Goal: Transaction & Acquisition: Purchase product/service

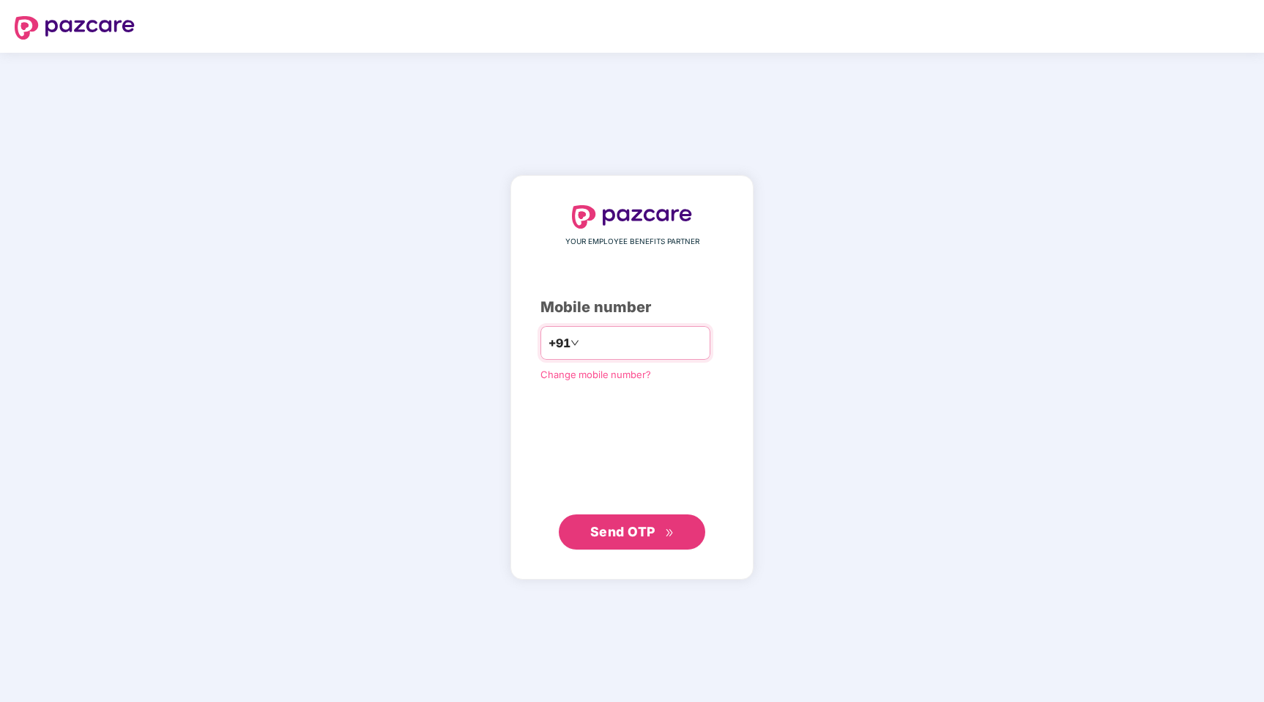
click at [623, 344] on input "number" at bounding box center [642, 342] width 120 height 23
type input "**********"
click at [659, 539] on span "Send OTP" at bounding box center [632, 531] width 84 height 21
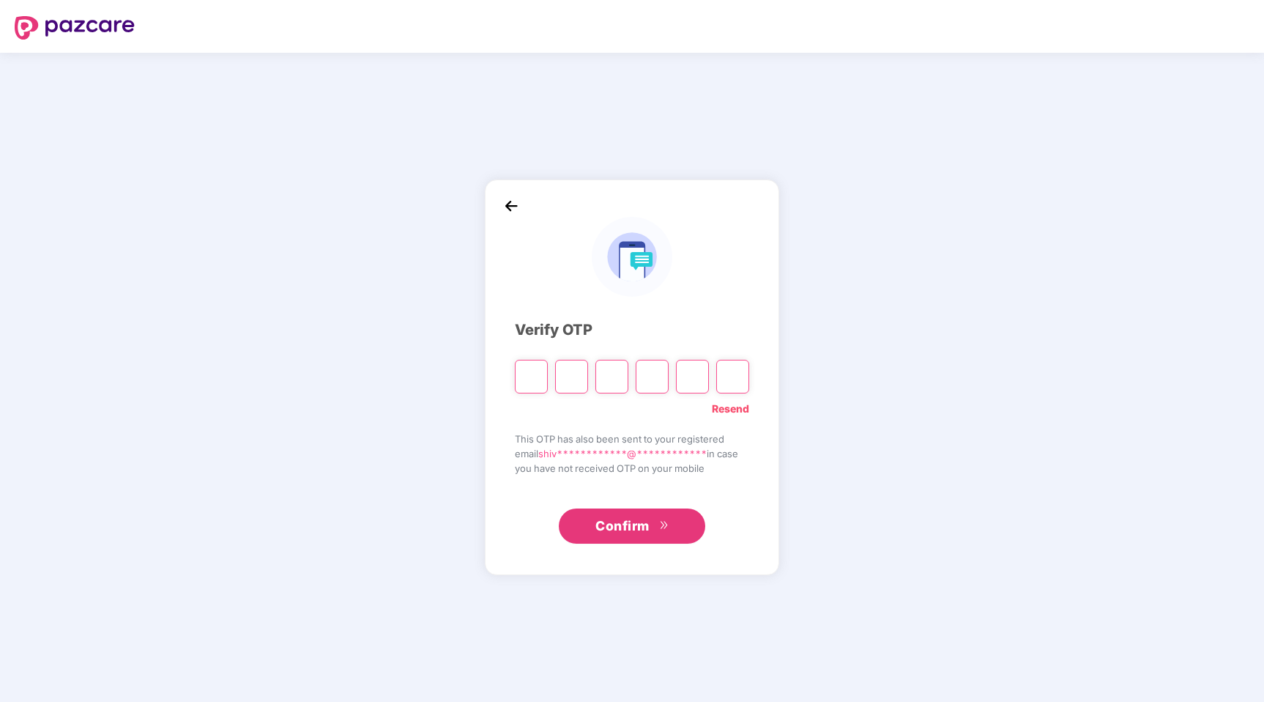
paste input "*"
type input "*"
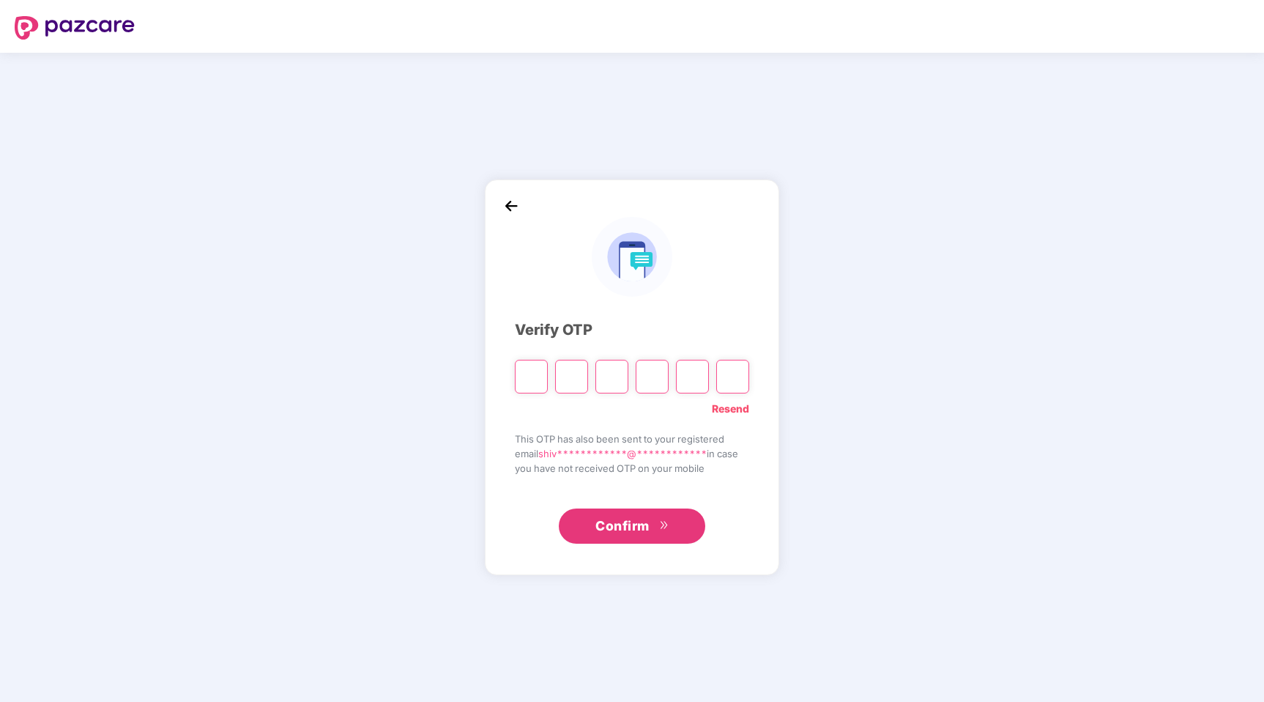
type input "*"
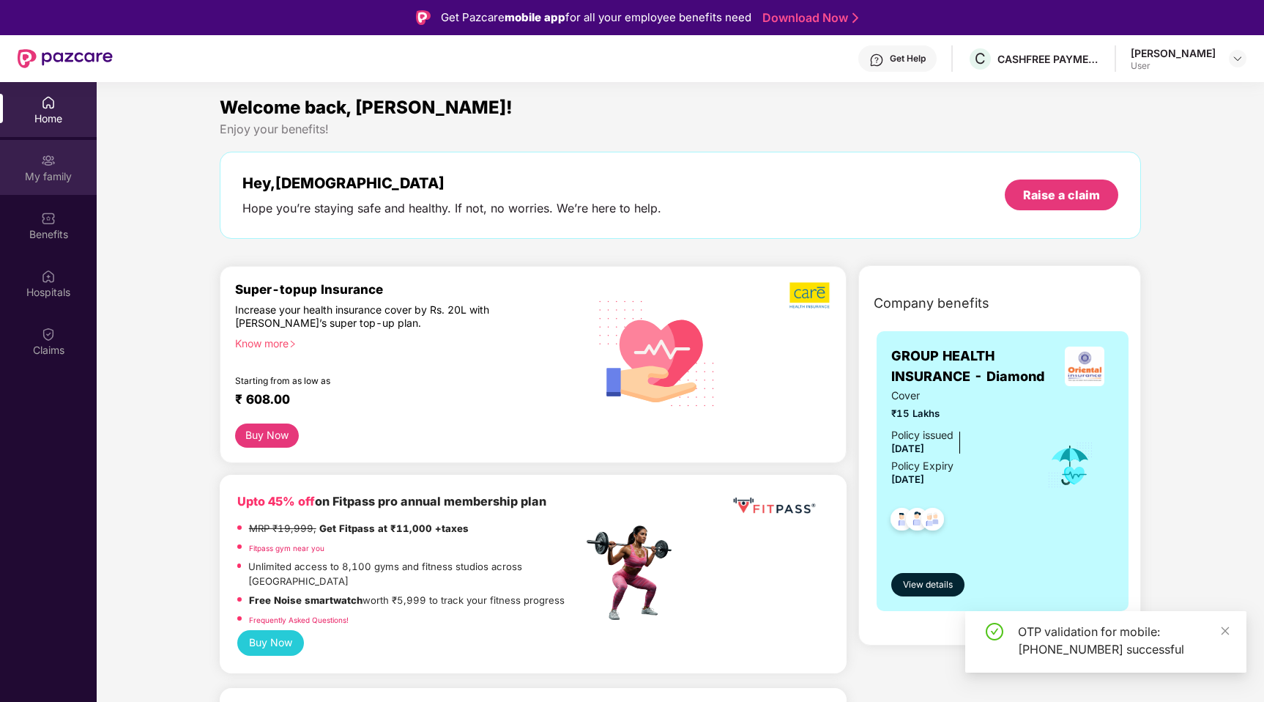
click at [47, 165] on img at bounding box center [48, 160] width 15 height 15
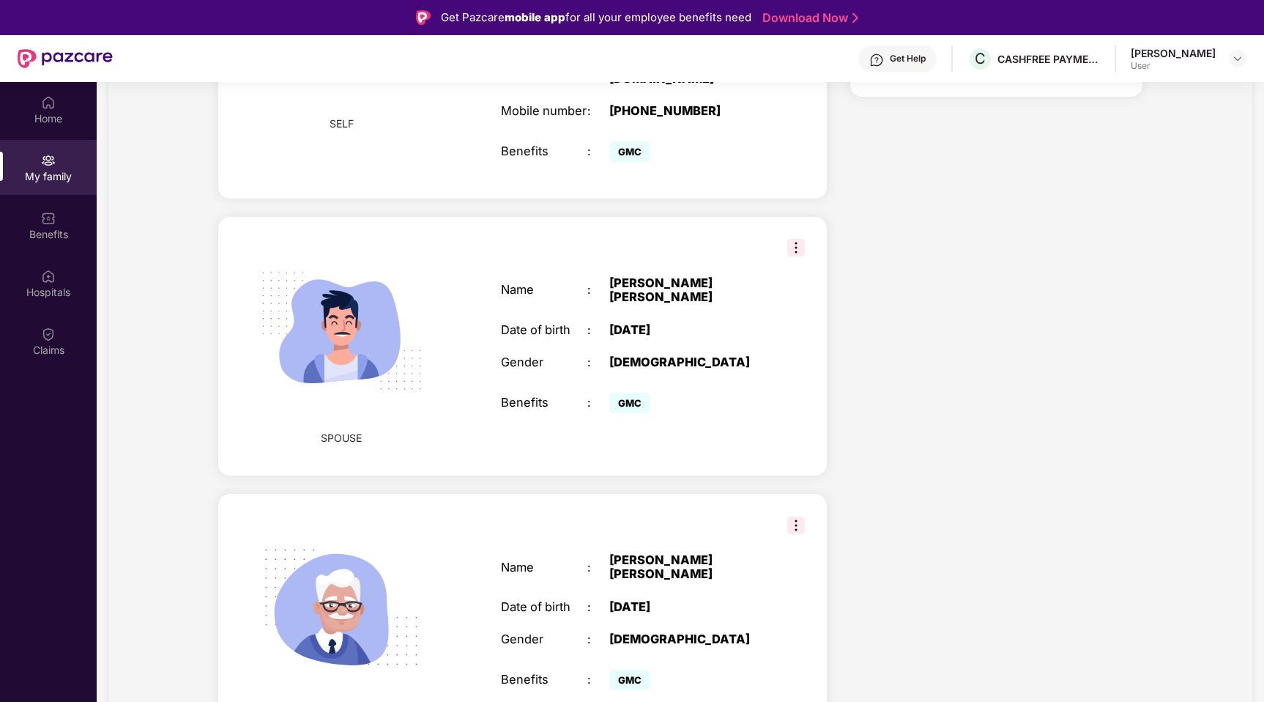
scroll to position [82, 0]
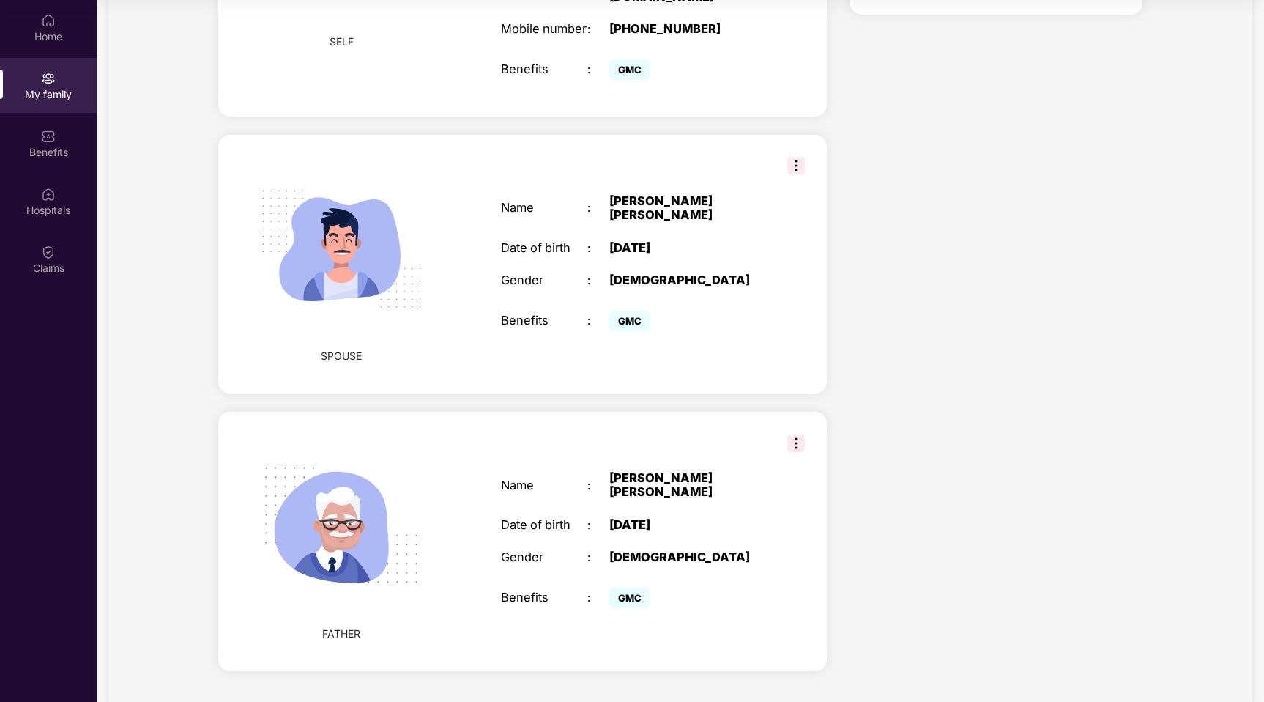
click at [629, 311] on span "GMC" at bounding box center [629, 321] width 41 height 21
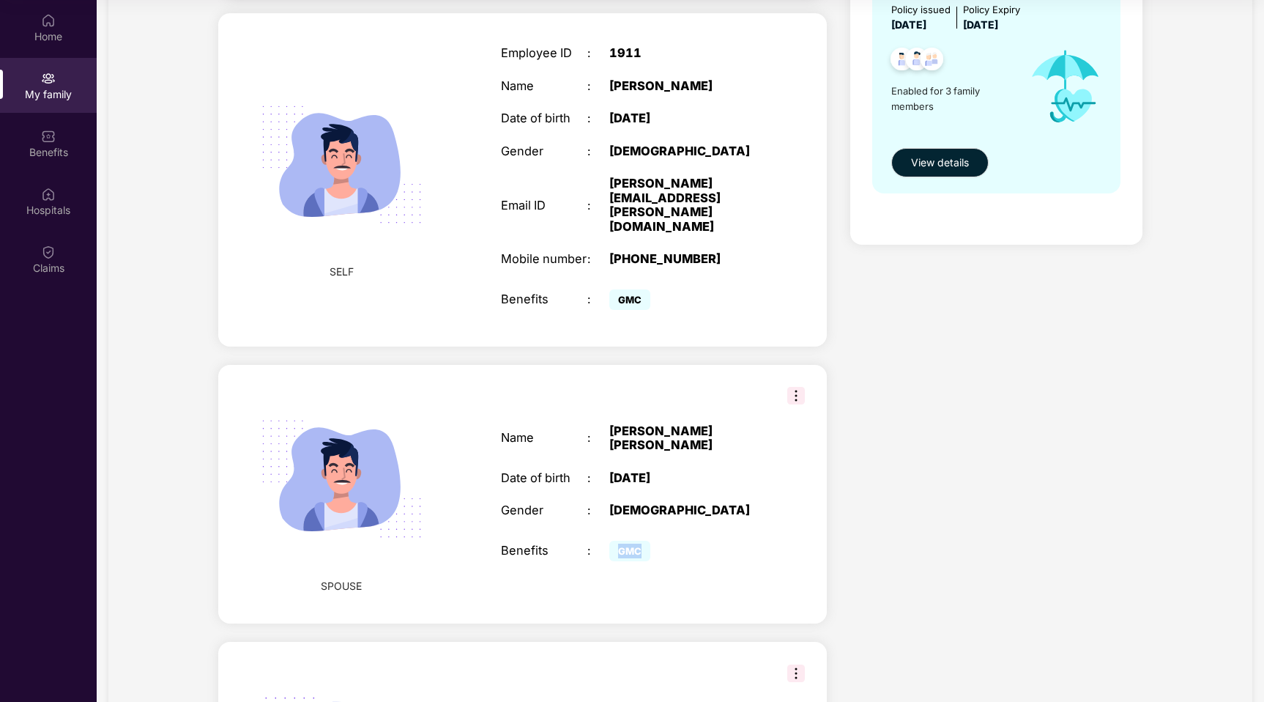
scroll to position [272, 0]
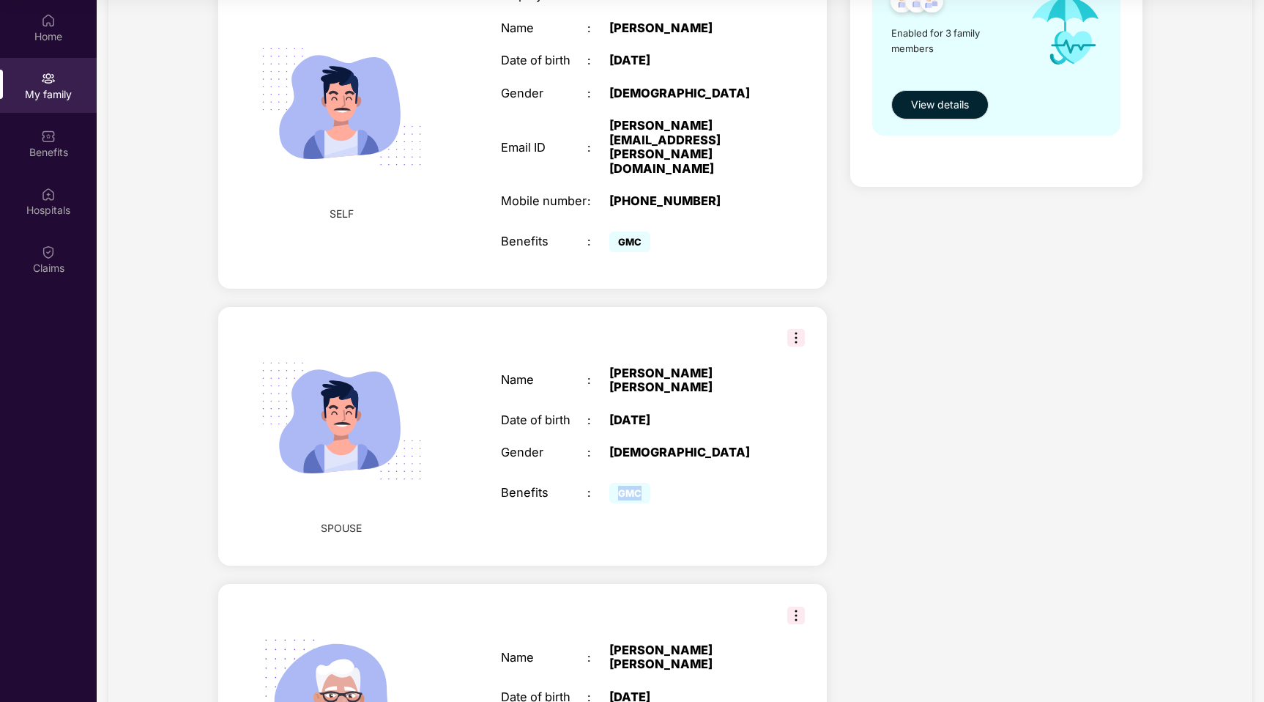
click at [629, 483] on span "GMC" at bounding box center [629, 493] width 41 height 21
click at [861, 383] on div "Health Cover cover ₹15 Lakhs Policy issued [DATE] Policy Expiry [DATE] Enabled …" at bounding box center [997, 340] width 316 height 1041
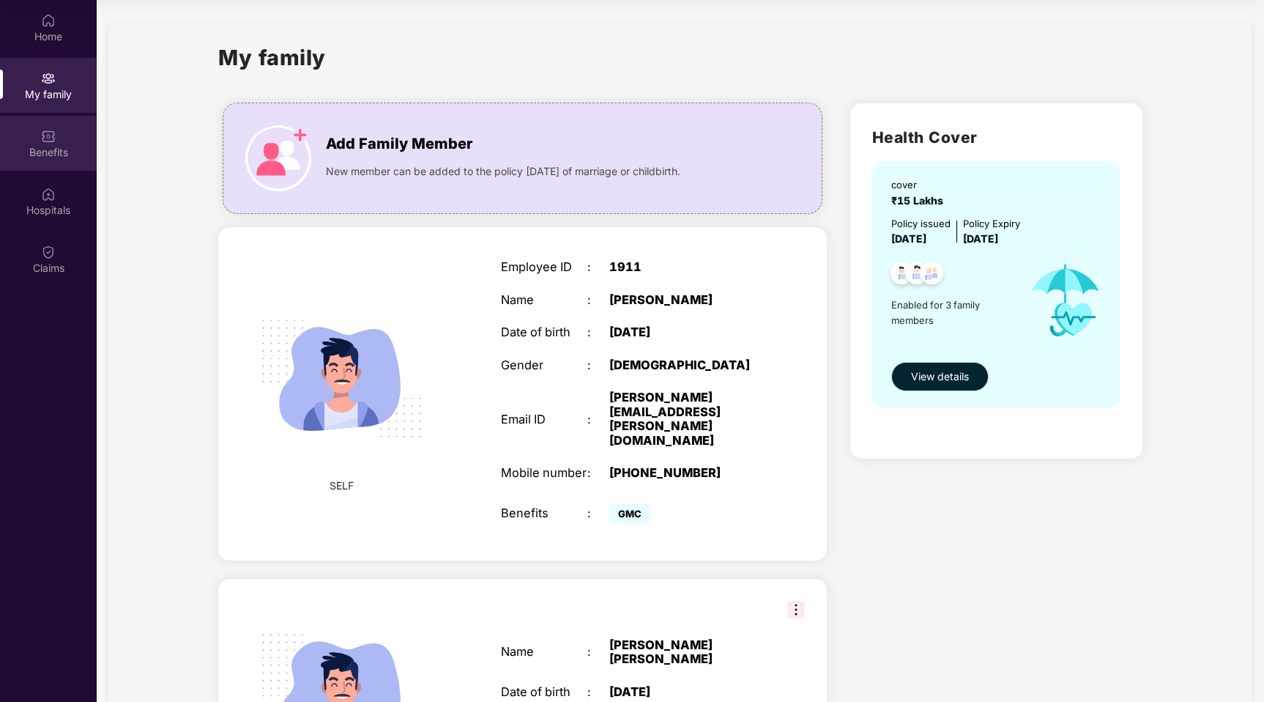
click at [51, 144] on div "Benefits" at bounding box center [48, 143] width 97 height 55
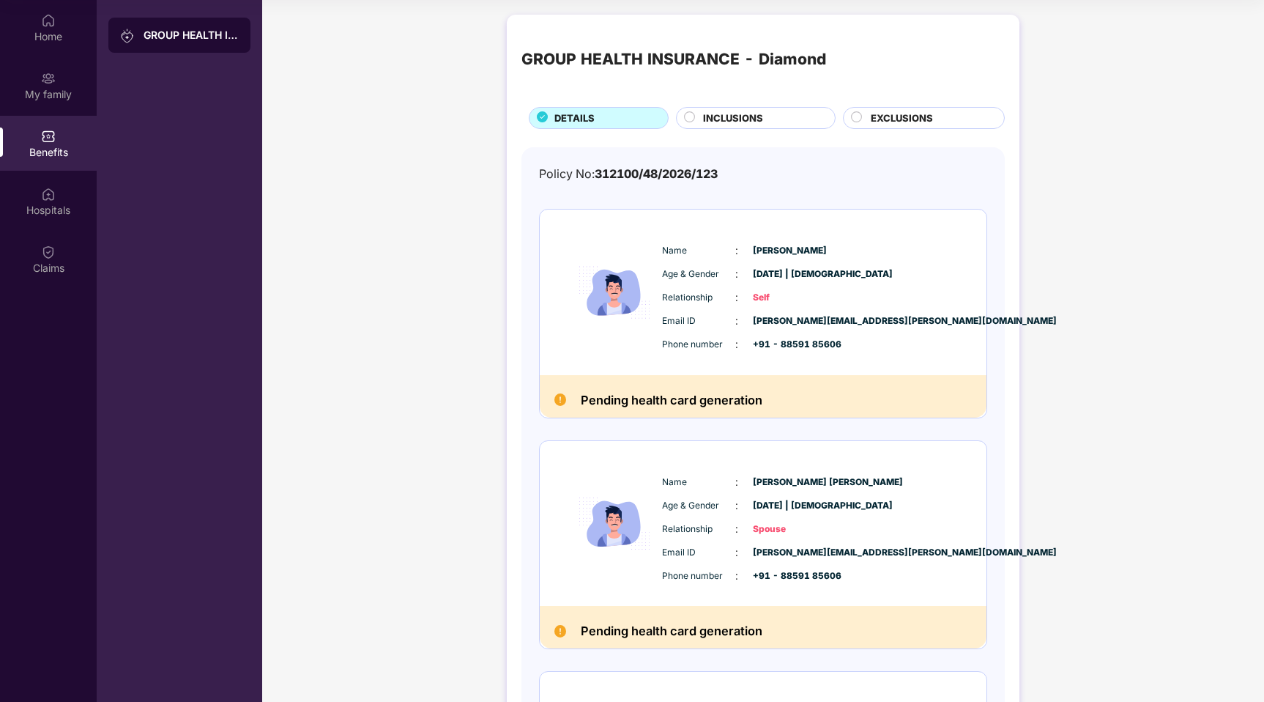
click at [786, 122] on div "INCLUSIONS" at bounding box center [762, 120] width 132 height 18
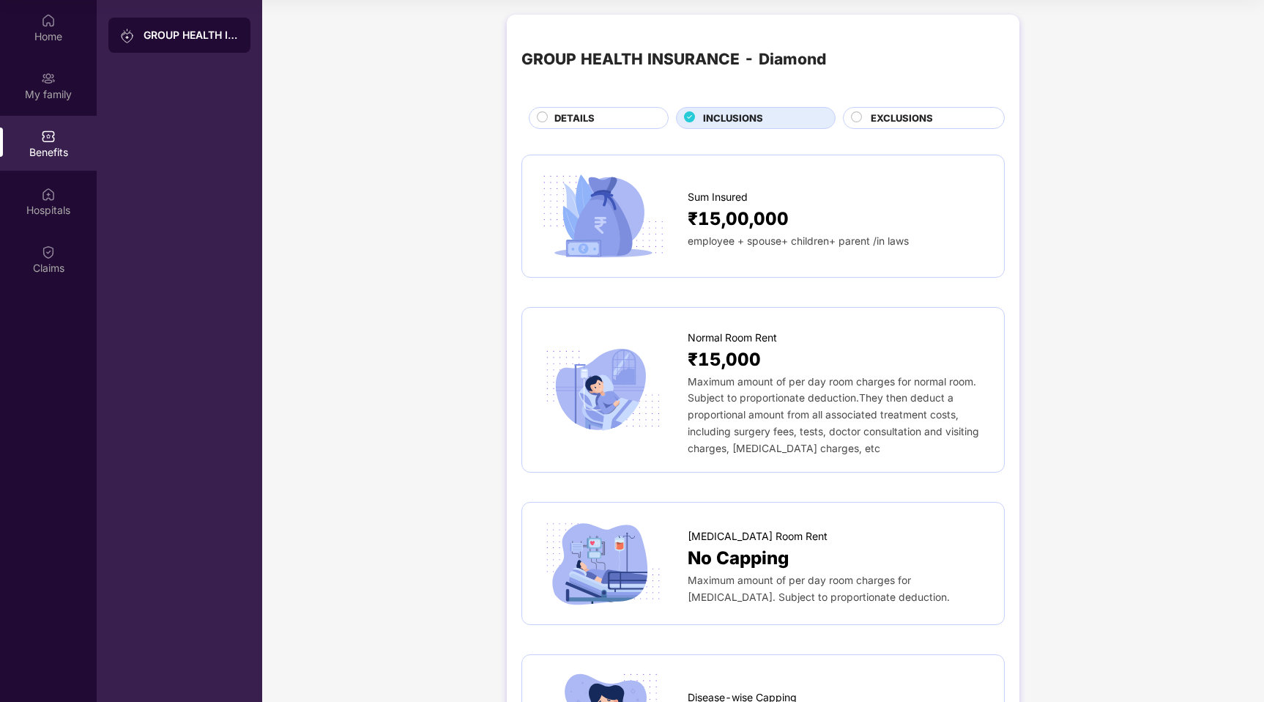
click at [894, 112] on span "EXCLUSIONS" at bounding box center [902, 118] width 62 height 15
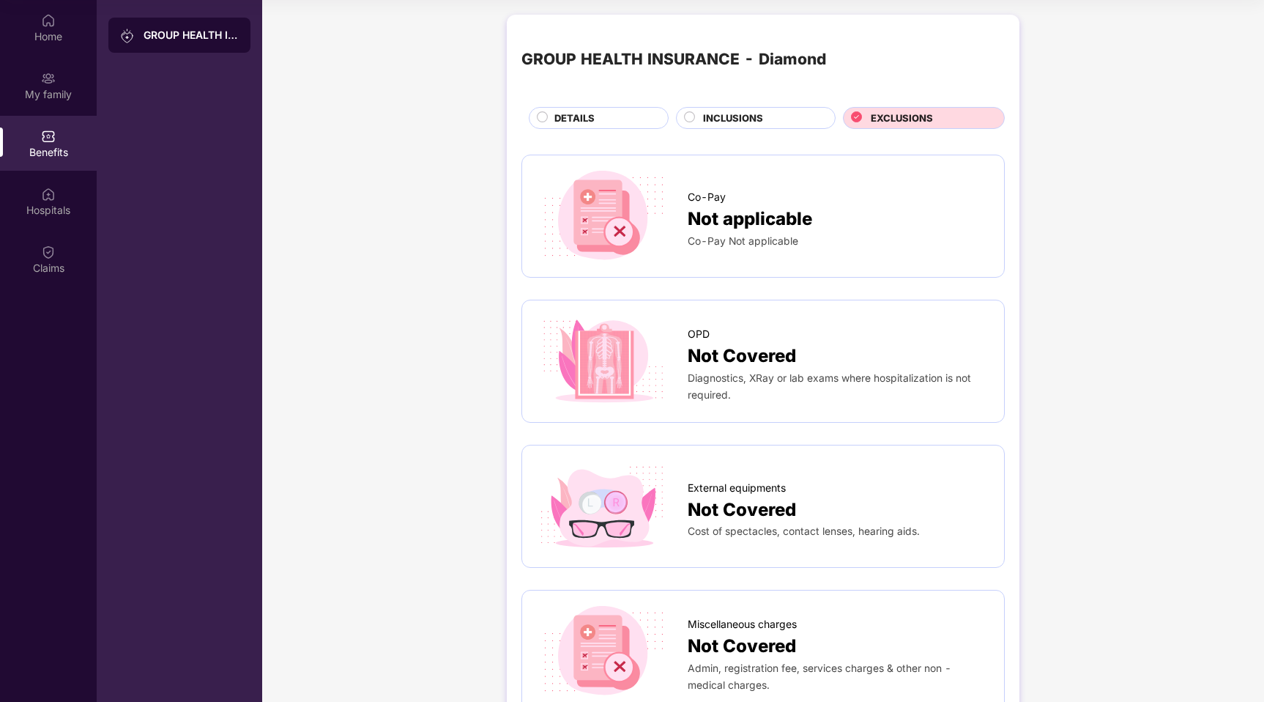
click at [623, 116] on div "DETAILS" at bounding box center [604, 120] width 114 height 18
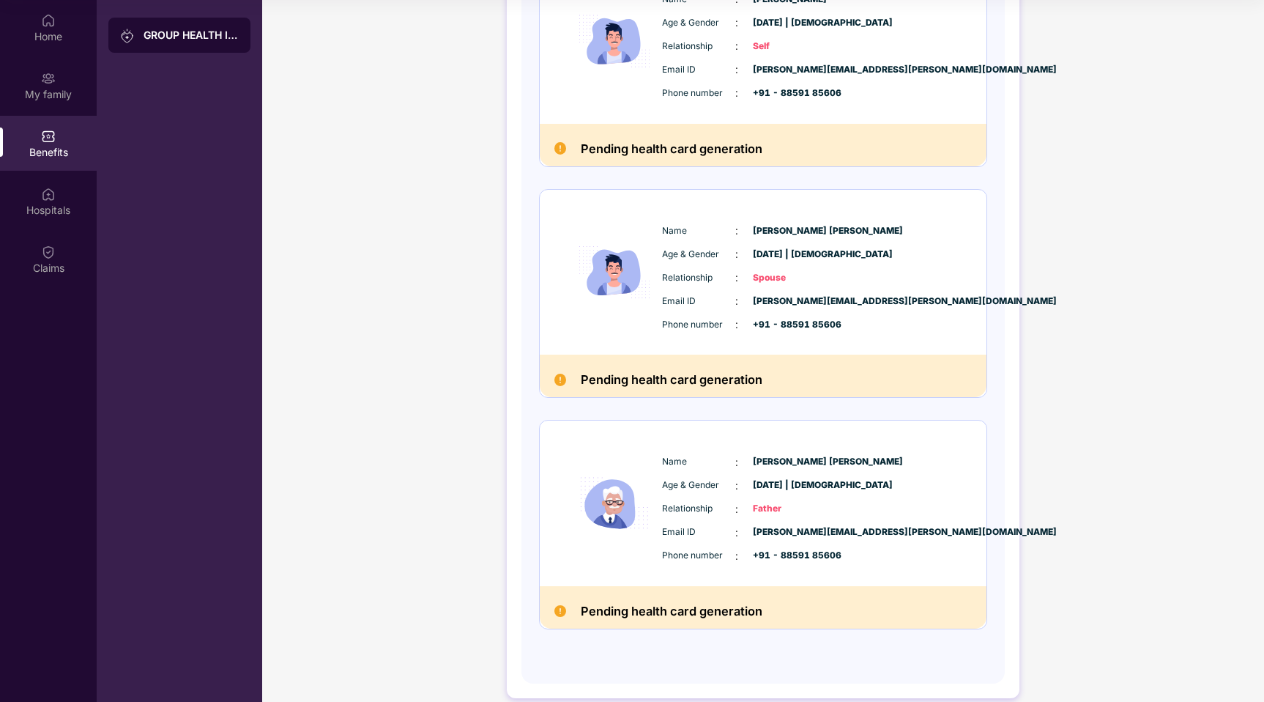
scroll to position [243, 0]
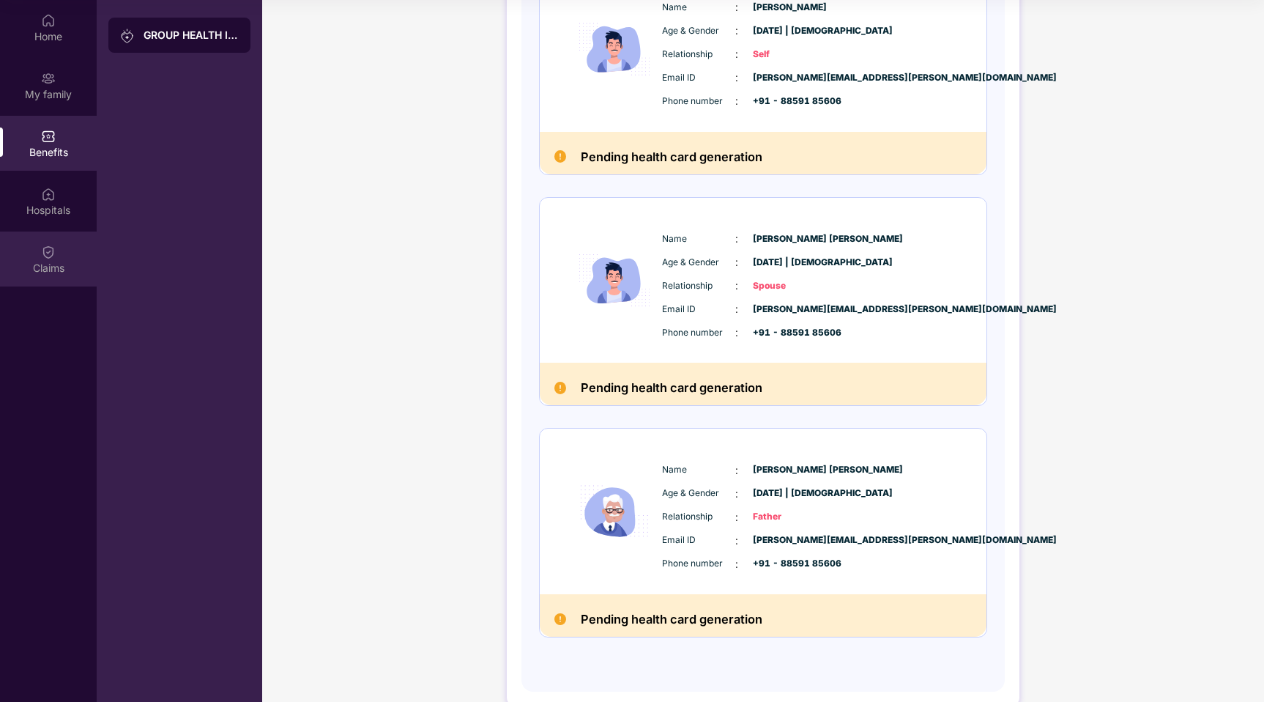
click at [48, 251] on img at bounding box center [48, 252] width 15 height 15
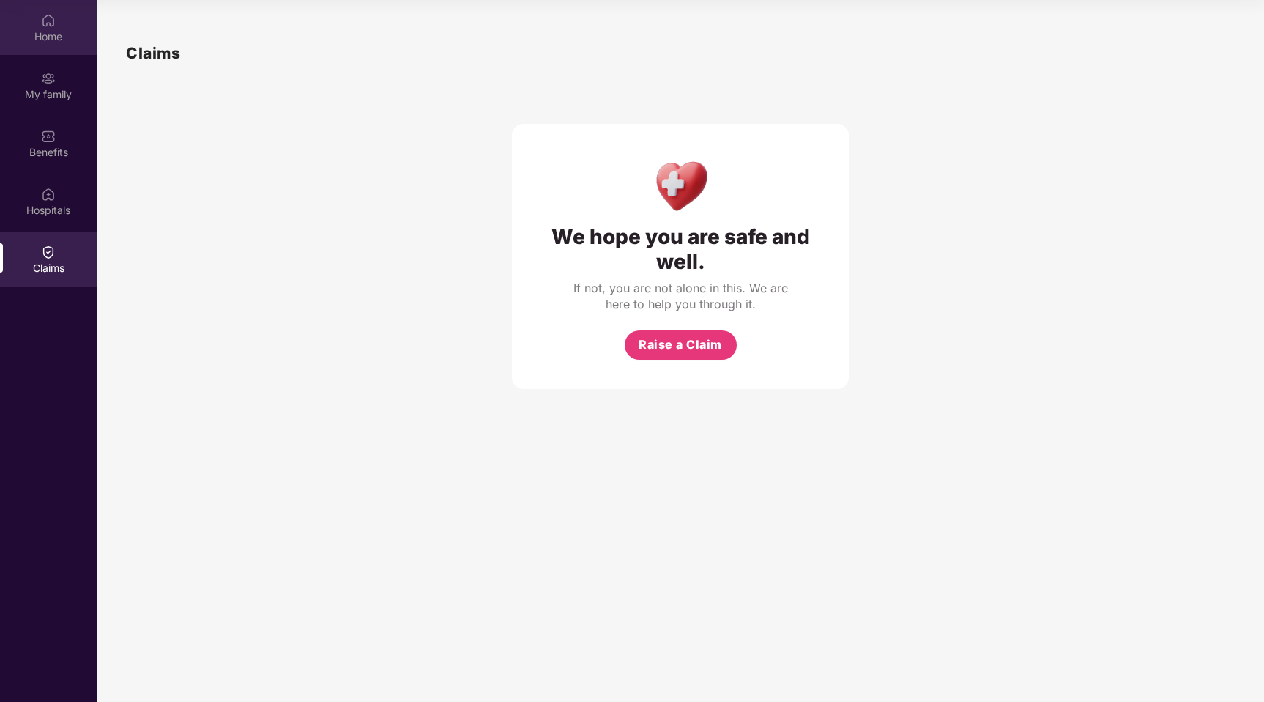
click at [47, 23] on img at bounding box center [48, 20] width 15 height 15
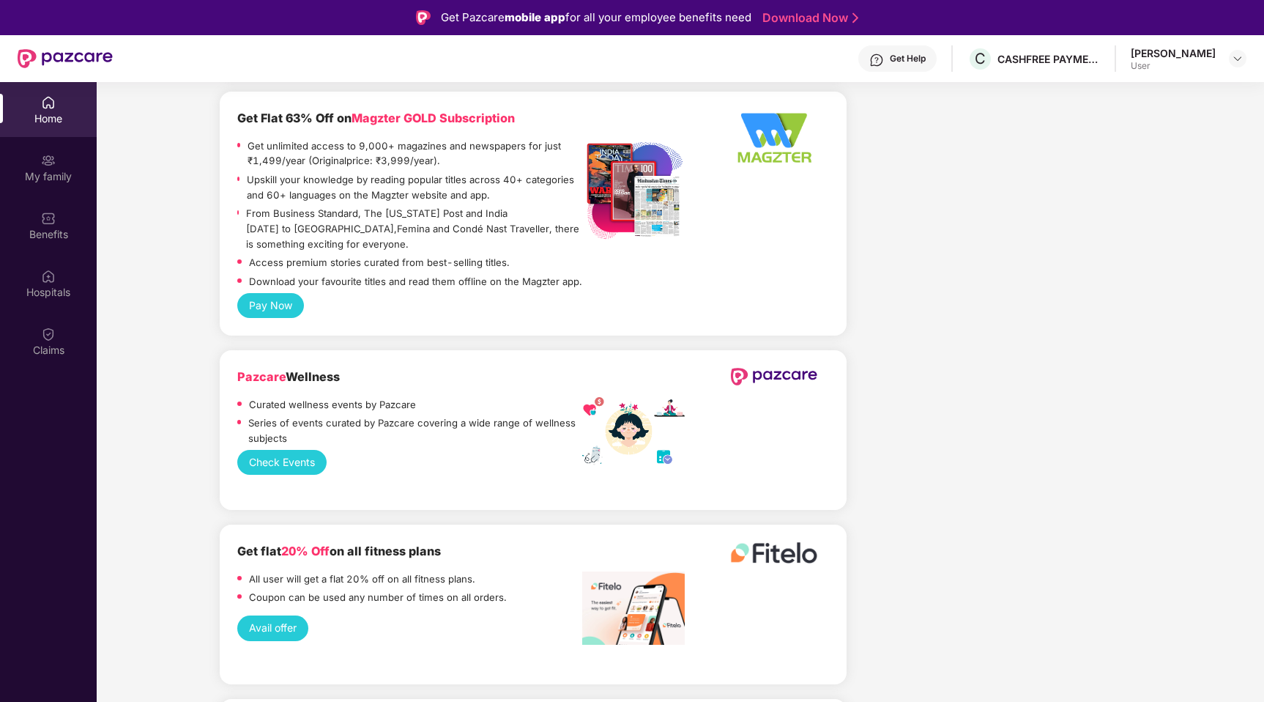
scroll to position [3330, 0]
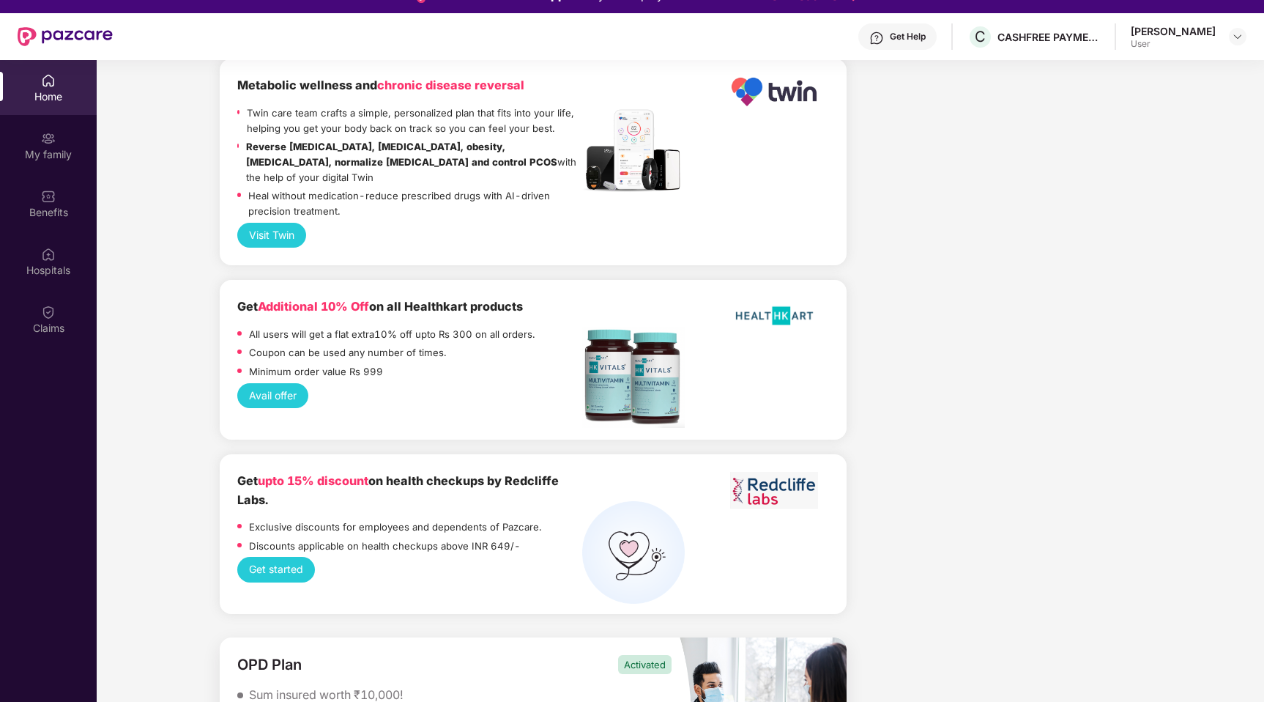
scroll to position [26, 0]
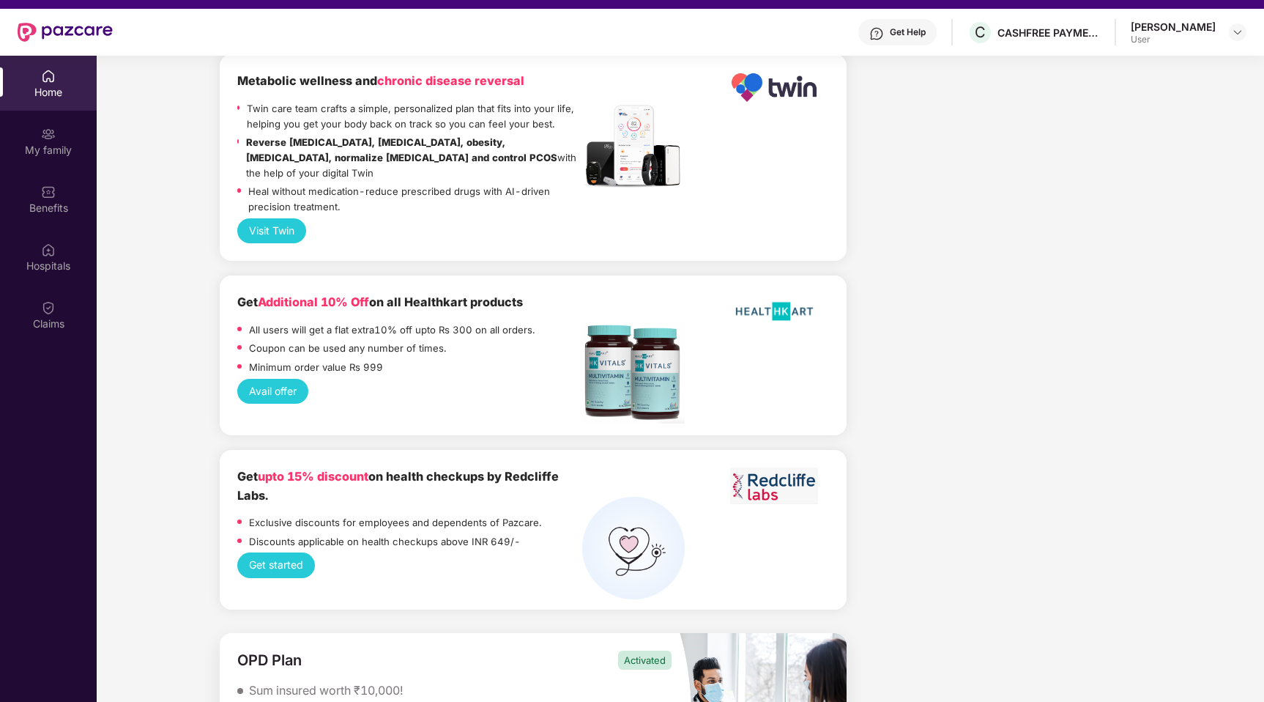
click at [280, 552] on button "Get started" at bounding box center [276, 564] width 78 height 25
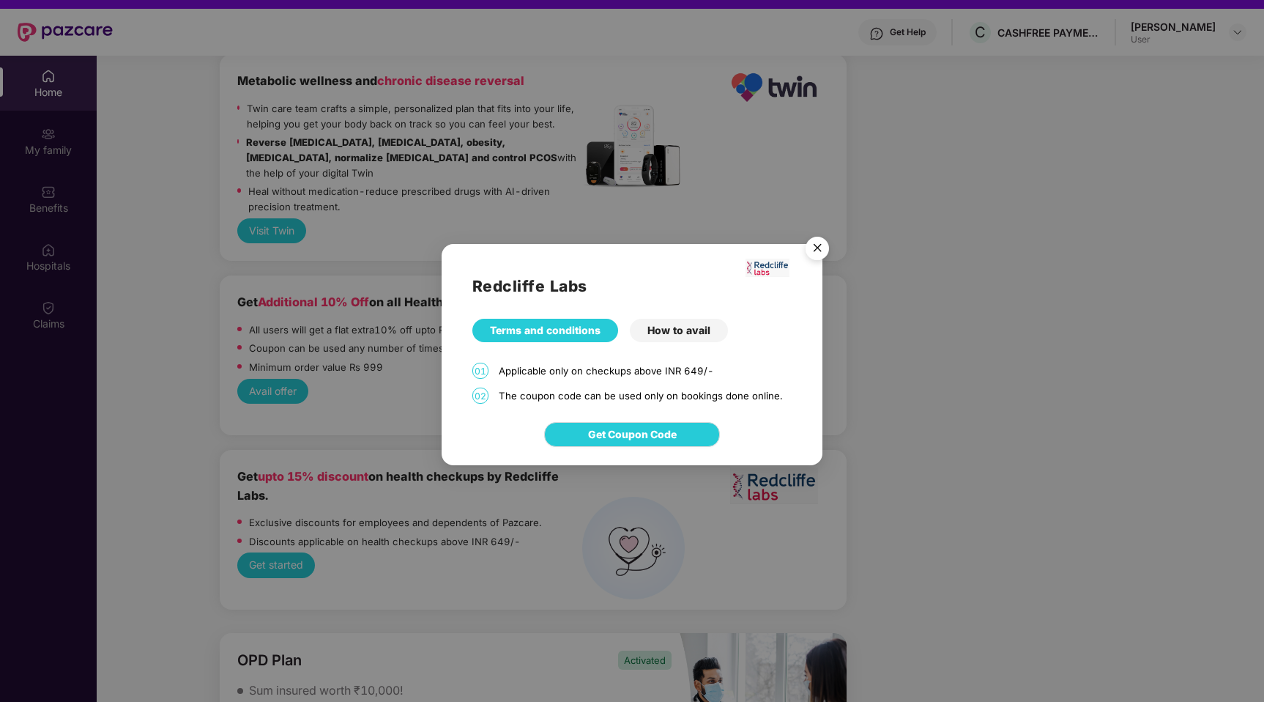
click at [682, 334] on div "How to avail" at bounding box center [679, 330] width 98 height 23
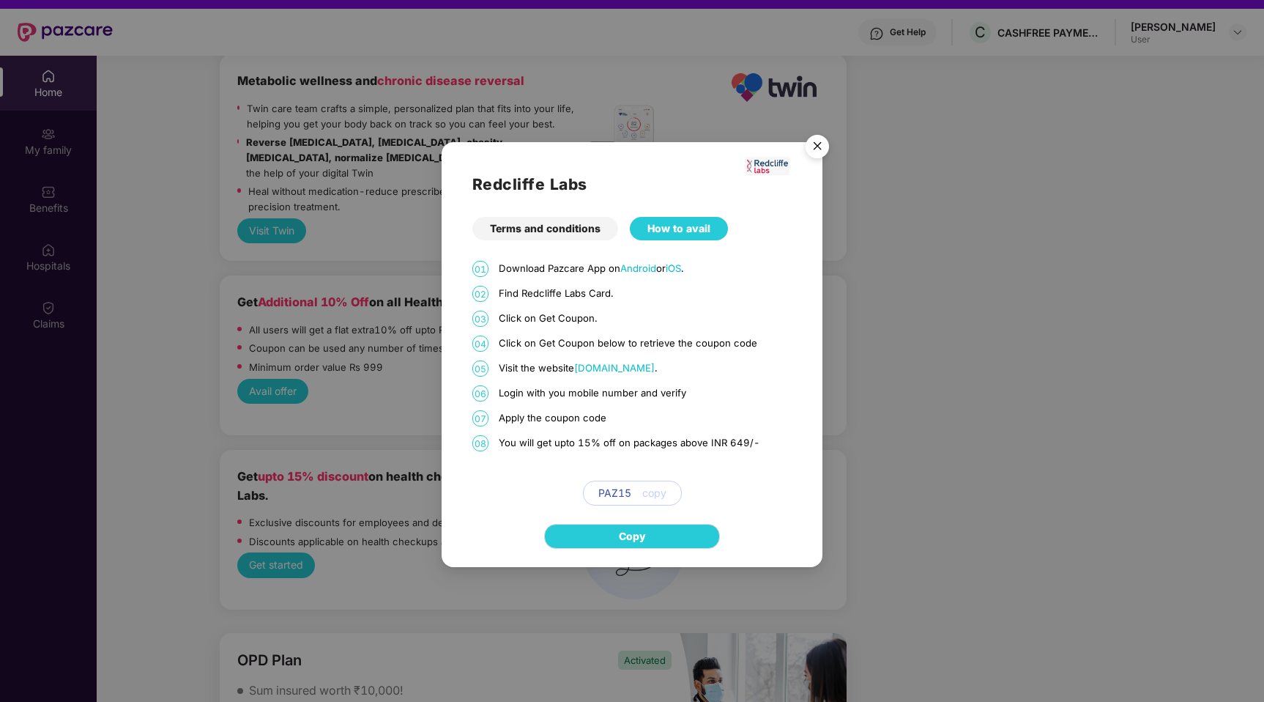
click at [810, 142] on img "Close" at bounding box center [817, 148] width 41 height 41
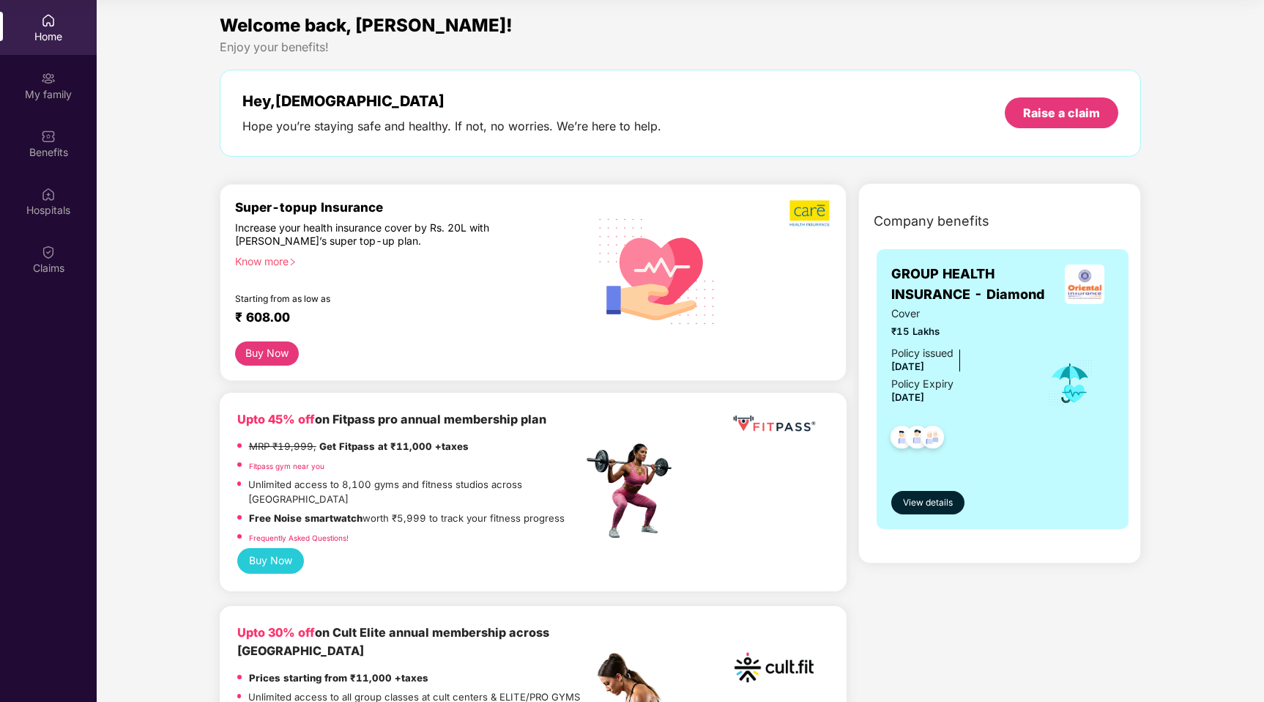
scroll to position [0, 0]
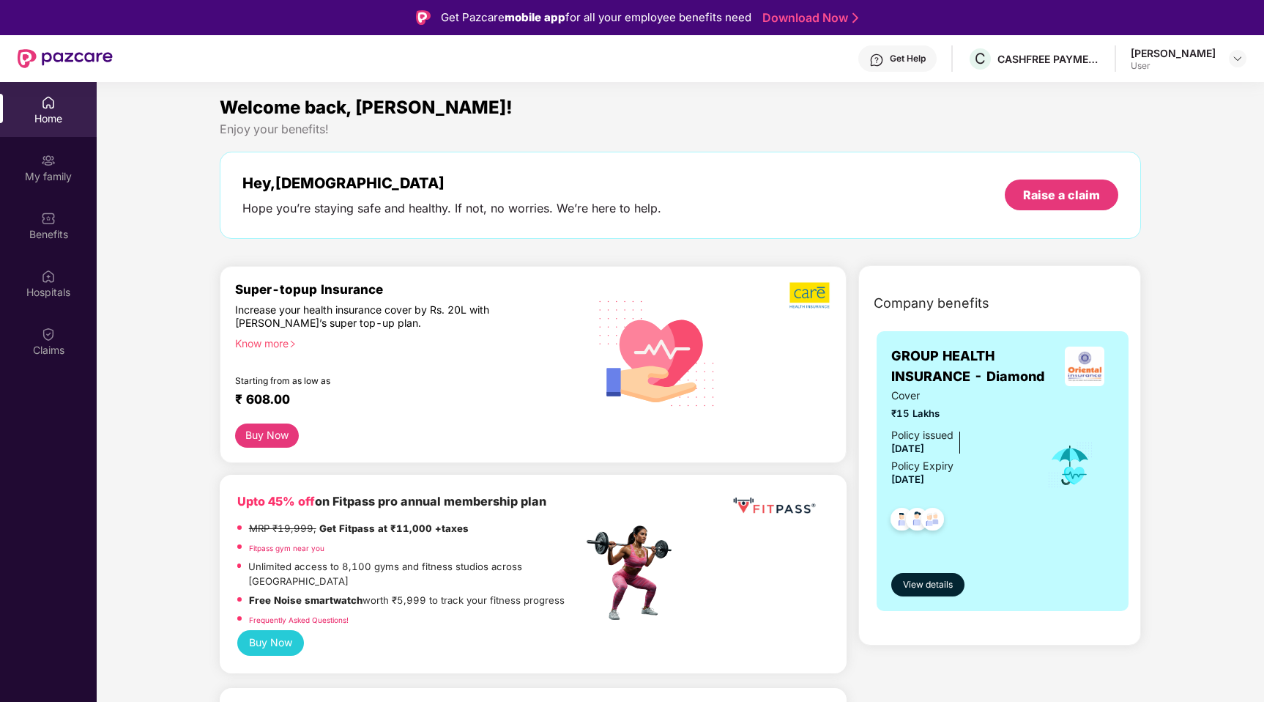
click at [282, 438] on button "Buy Now" at bounding box center [267, 435] width 64 height 24
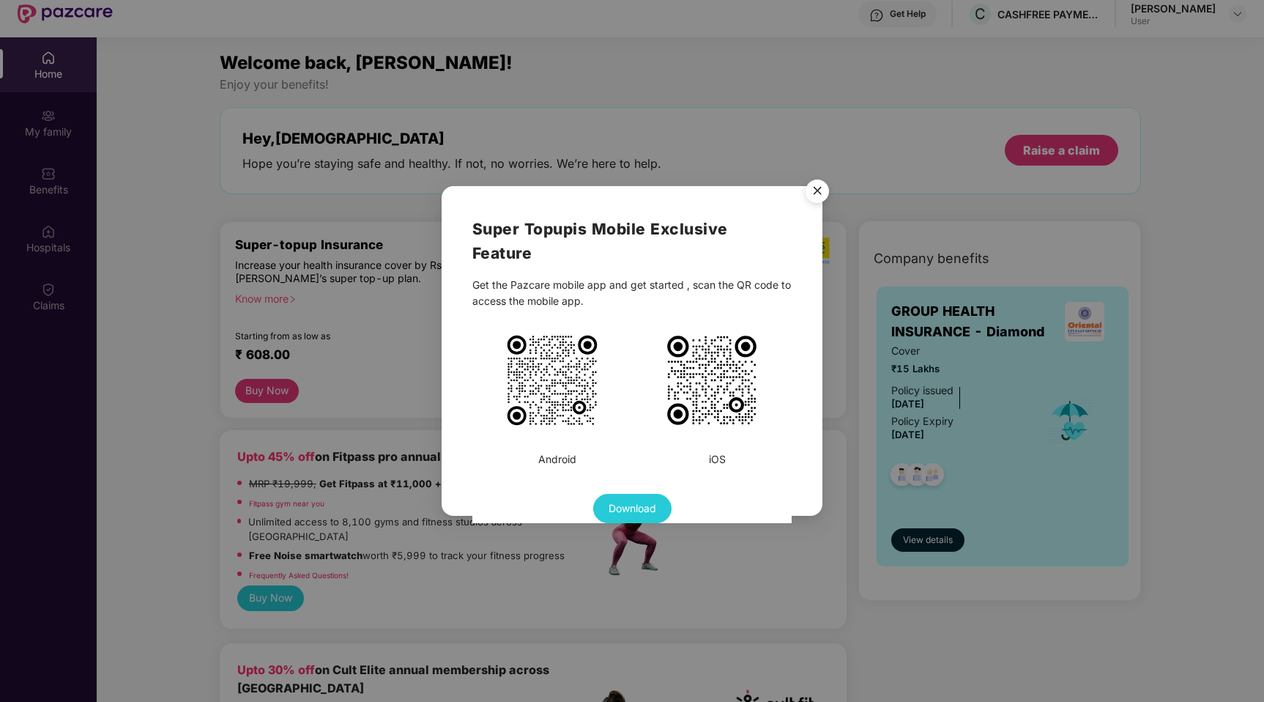
scroll to position [82, 0]
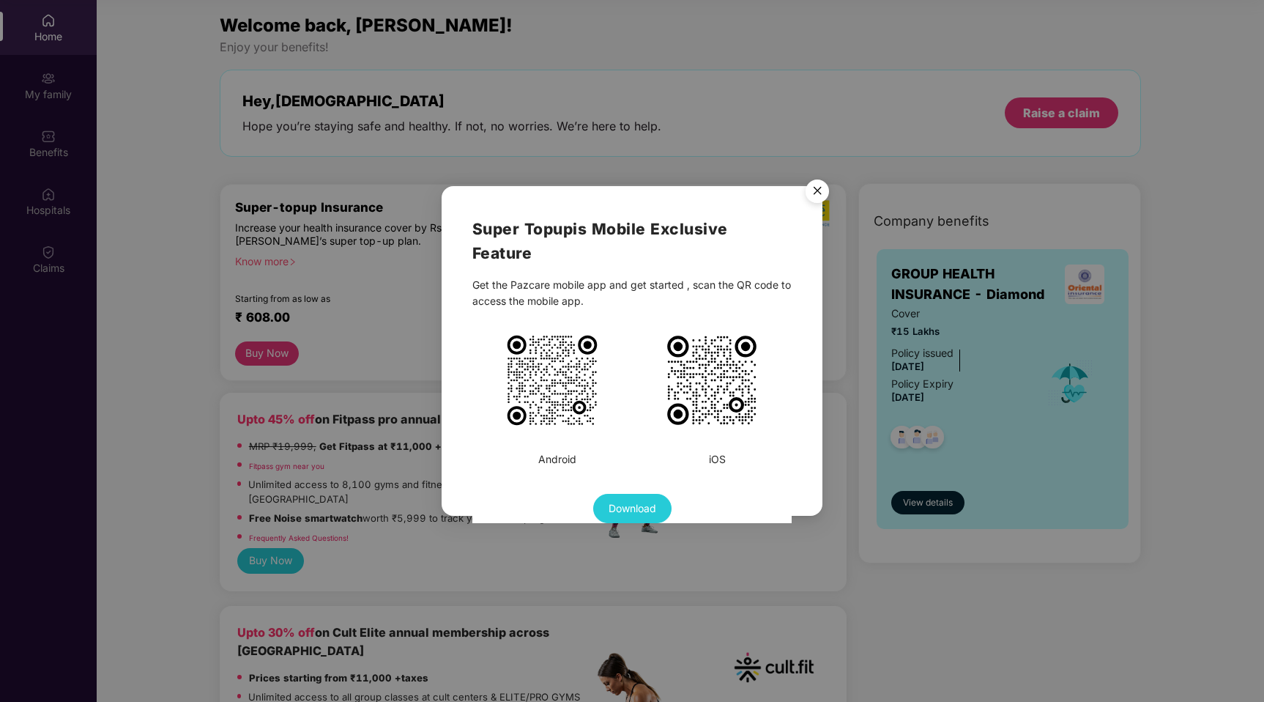
click at [815, 190] on img "Close" at bounding box center [817, 193] width 41 height 41
